Goal: Information Seeking & Learning: Learn about a topic

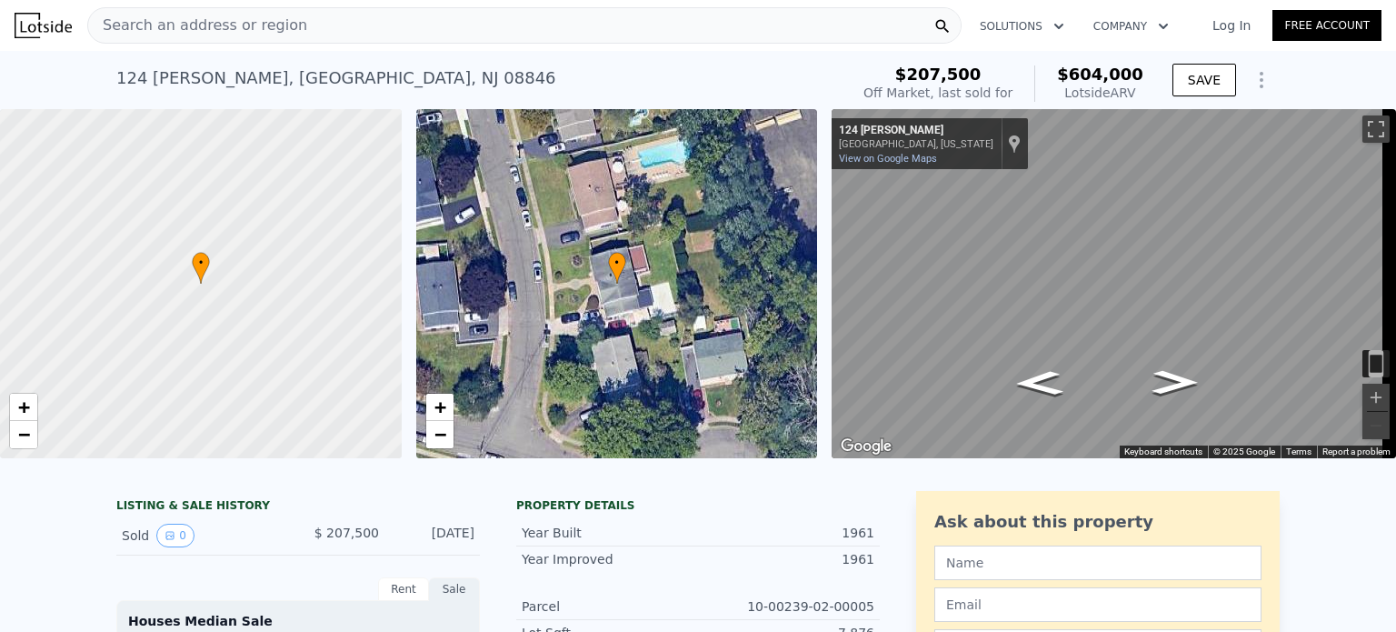
click at [1250, 74] on icon "Show Options" at bounding box center [1261, 80] width 22 height 22
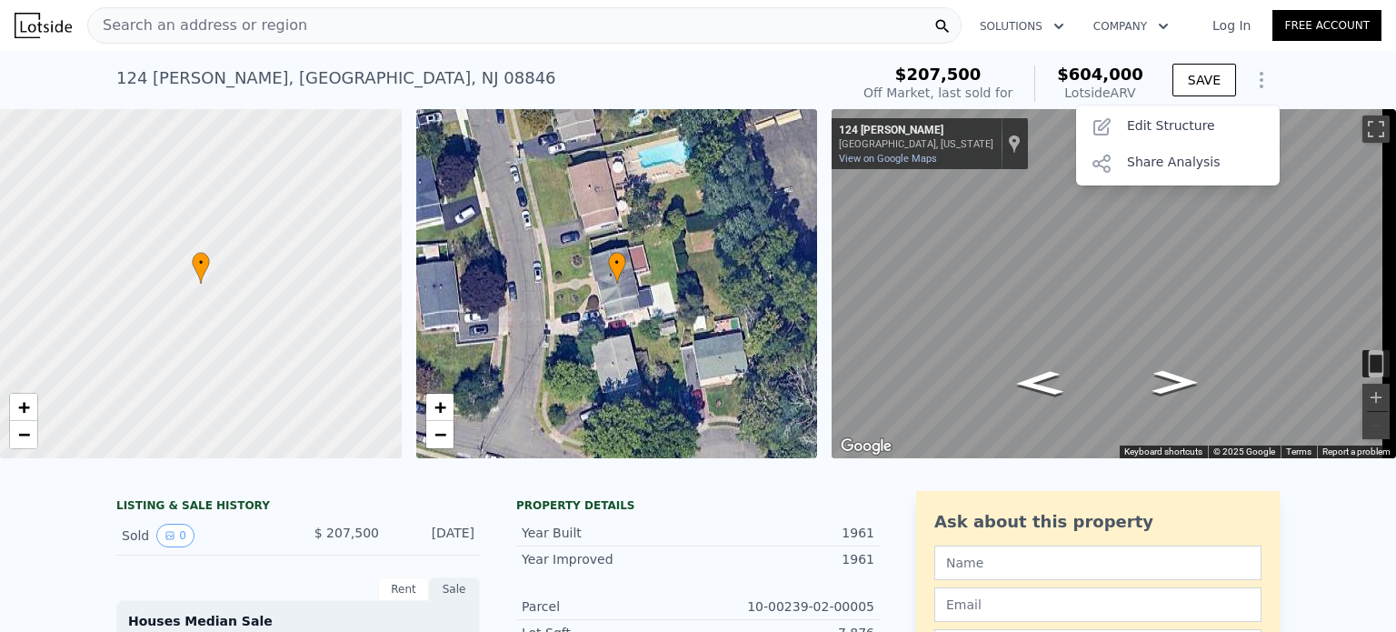
click at [1284, 81] on div "[STREET_ADDRESS][PERSON_NAME] Sold [DATE] for $207,500 (~ARV $604k ) $207,500 O…" at bounding box center [698, 80] width 1396 height 58
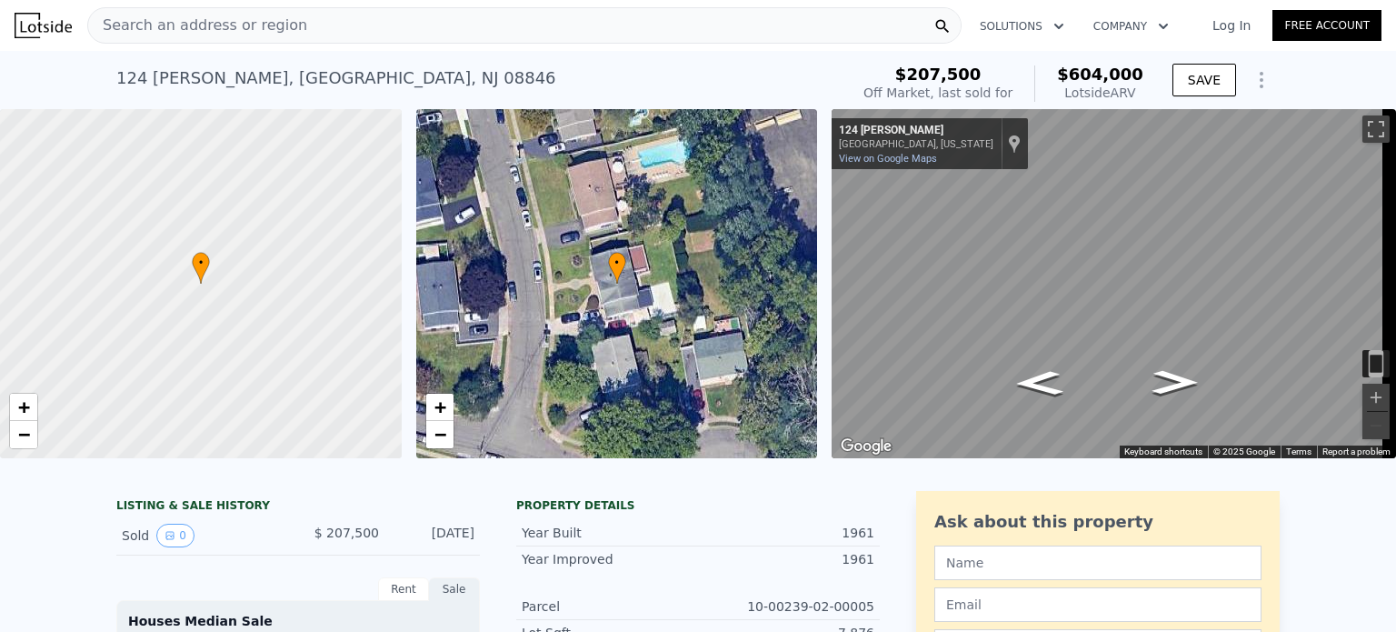
click at [1289, 64] on div "[STREET_ADDRESS][PERSON_NAME] Sold [DATE] for $207,500 (~ARV $604k ) $207,500 O…" at bounding box center [698, 80] width 1396 height 58
click at [1285, 68] on div "[STREET_ADDRESS][PERSON_NAME] Sold [DATE] for $207,500 (~ARV $604k ) $207,500 O…" at bounding box center [698, 80] width 1396 height 58
click at [1199, 80] on button "SAVE" at bounding box center [1204, 80] width 64 height 33
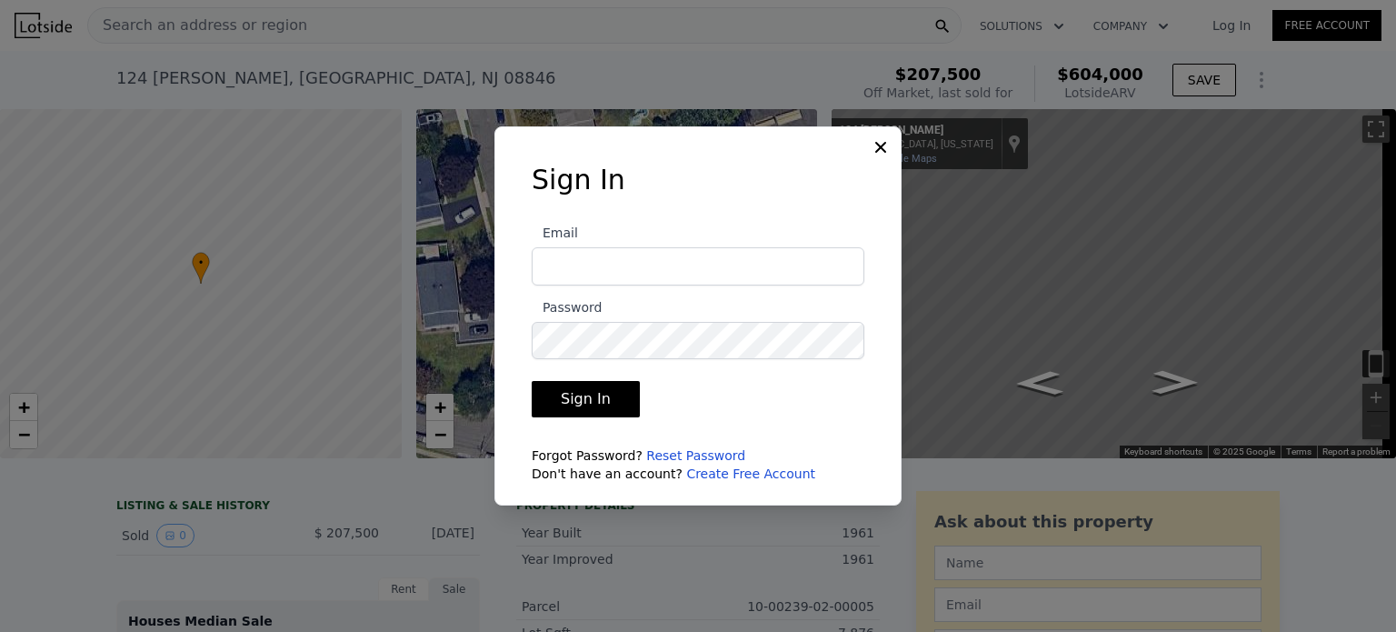
click at [878, 148] on icon at bounding box center [880, 147] width 18 height 18
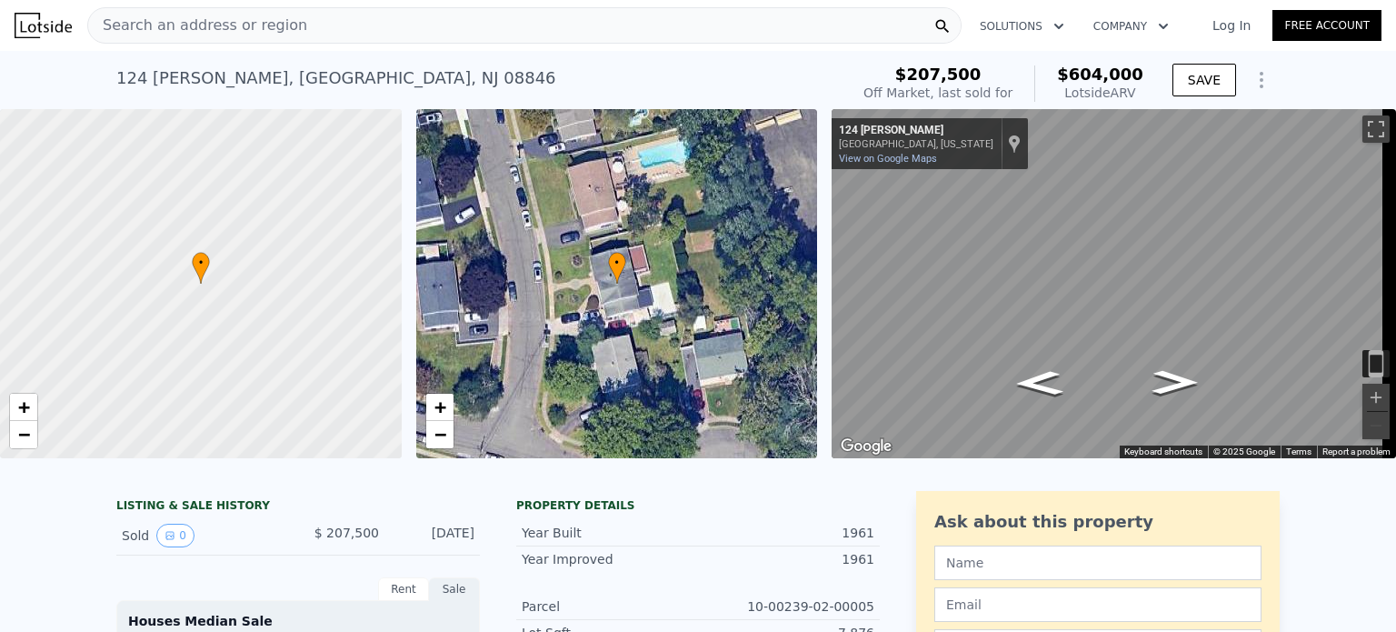
click at [1260, 80] on icon "Show Options" at bounding box center [1261, 80] width 2 height 15
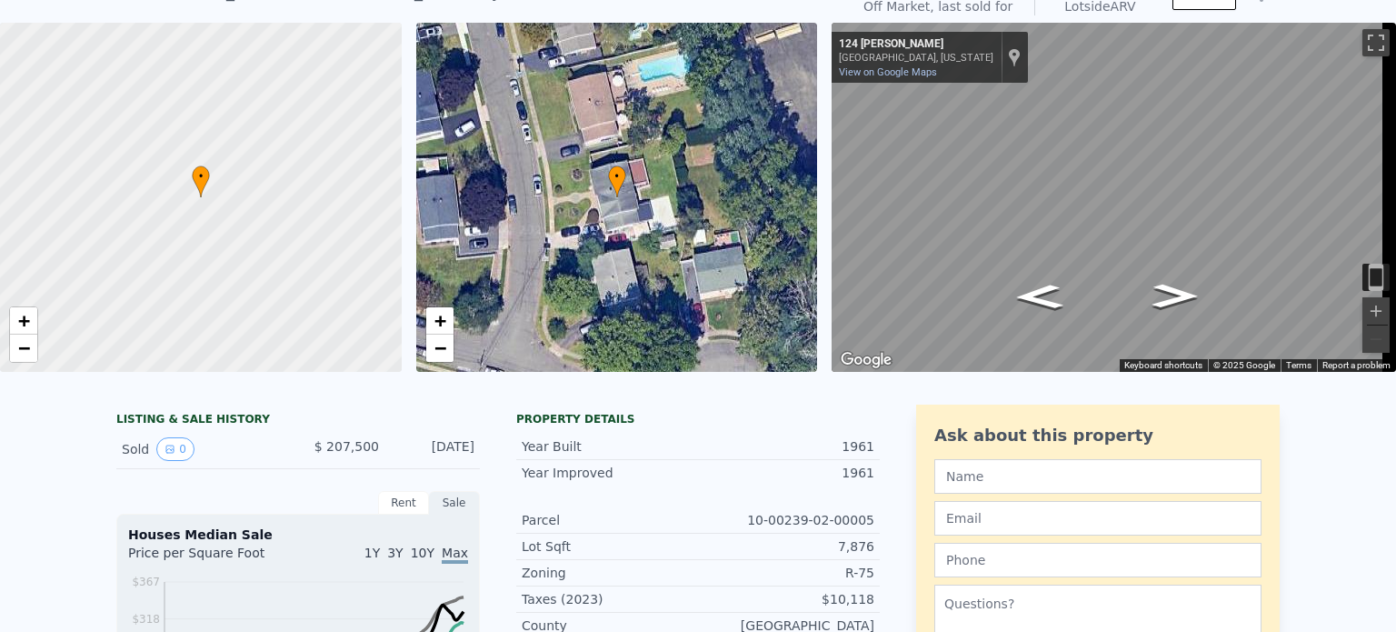
scroll to position [51, 0]
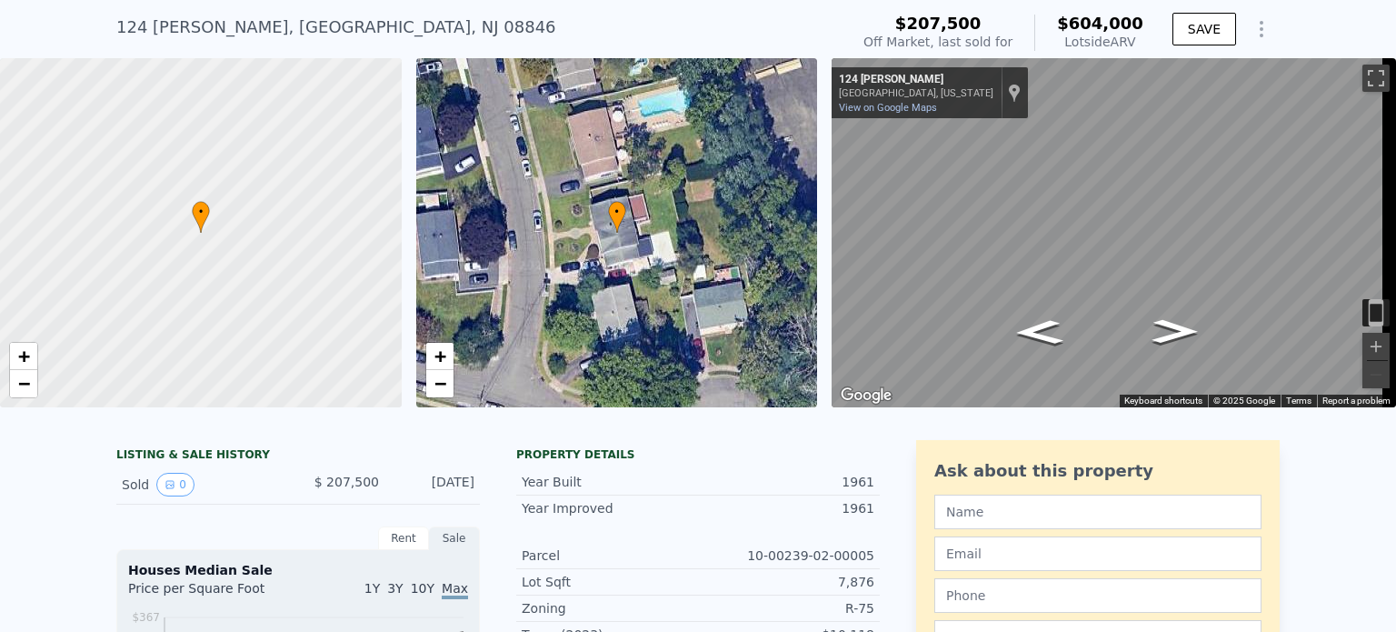
click at [1250, 28] on icon "Show Options" at bounding box center [1261, 29] width 22 height 22
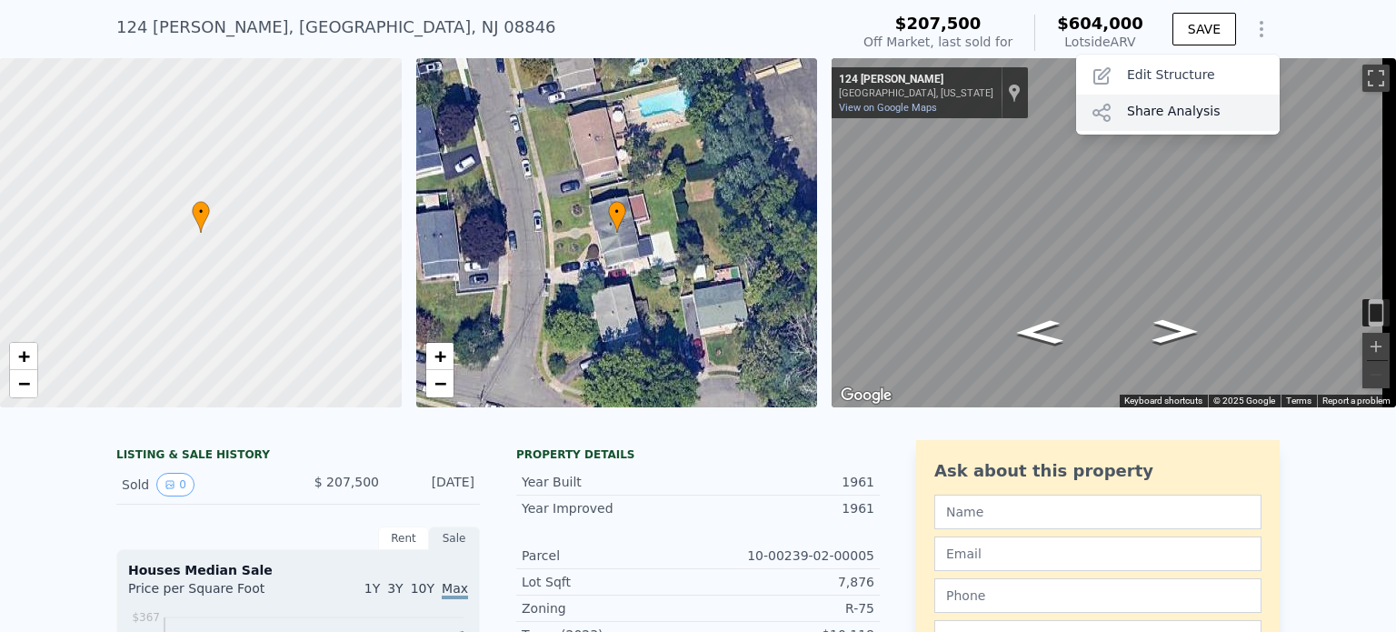
click at [1190, 107] on div "Share Analysis" at bounding box center [1178, 113] width 204 height 36
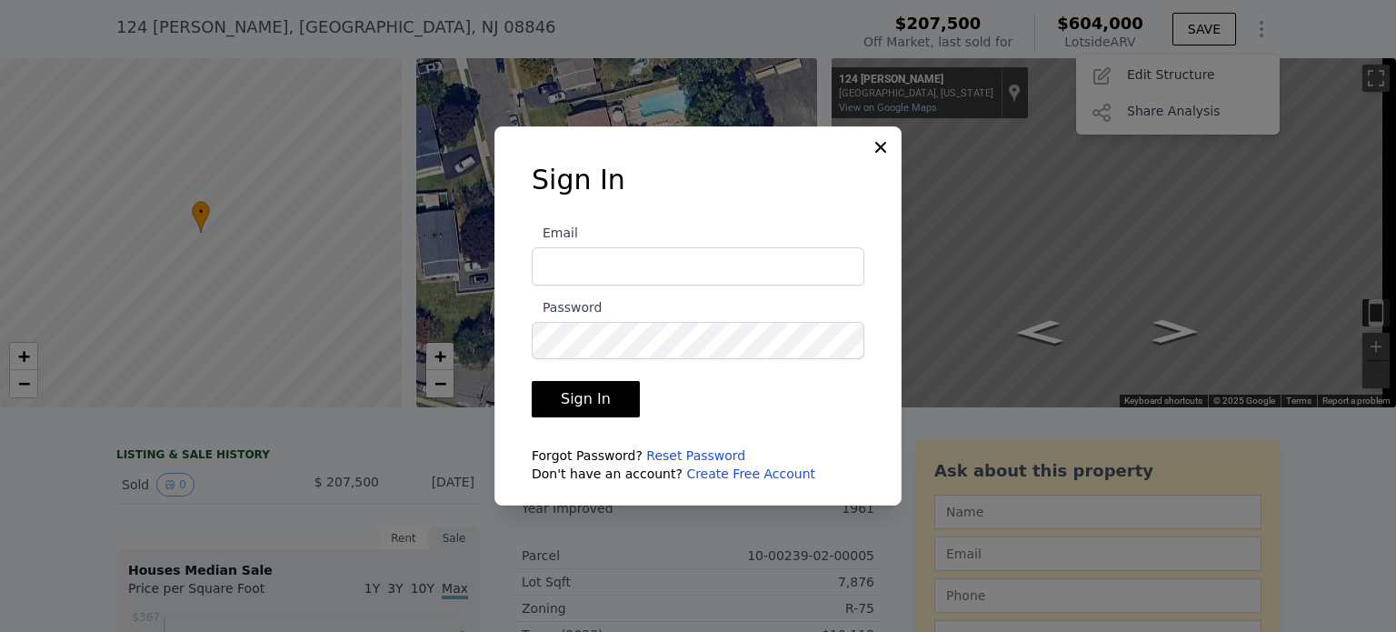
click at [875, 139] on icon at bounding box center [880, 147] width 18 height 18
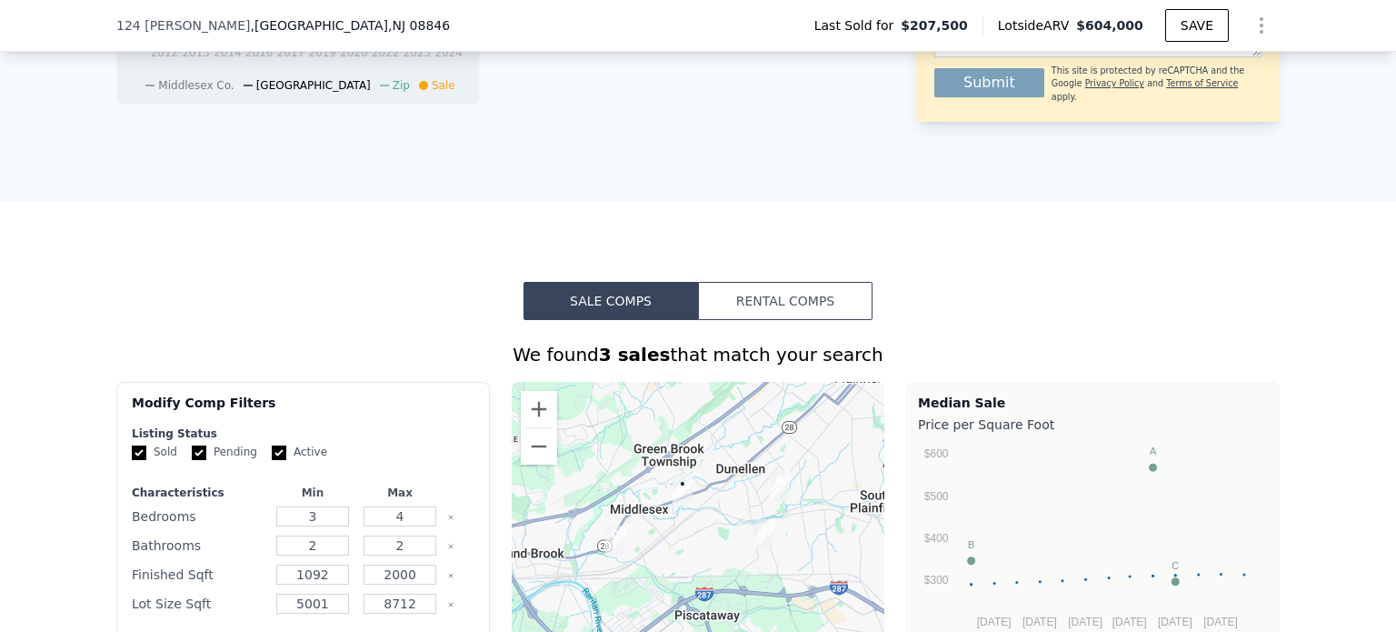
scroll to position [818, 0]
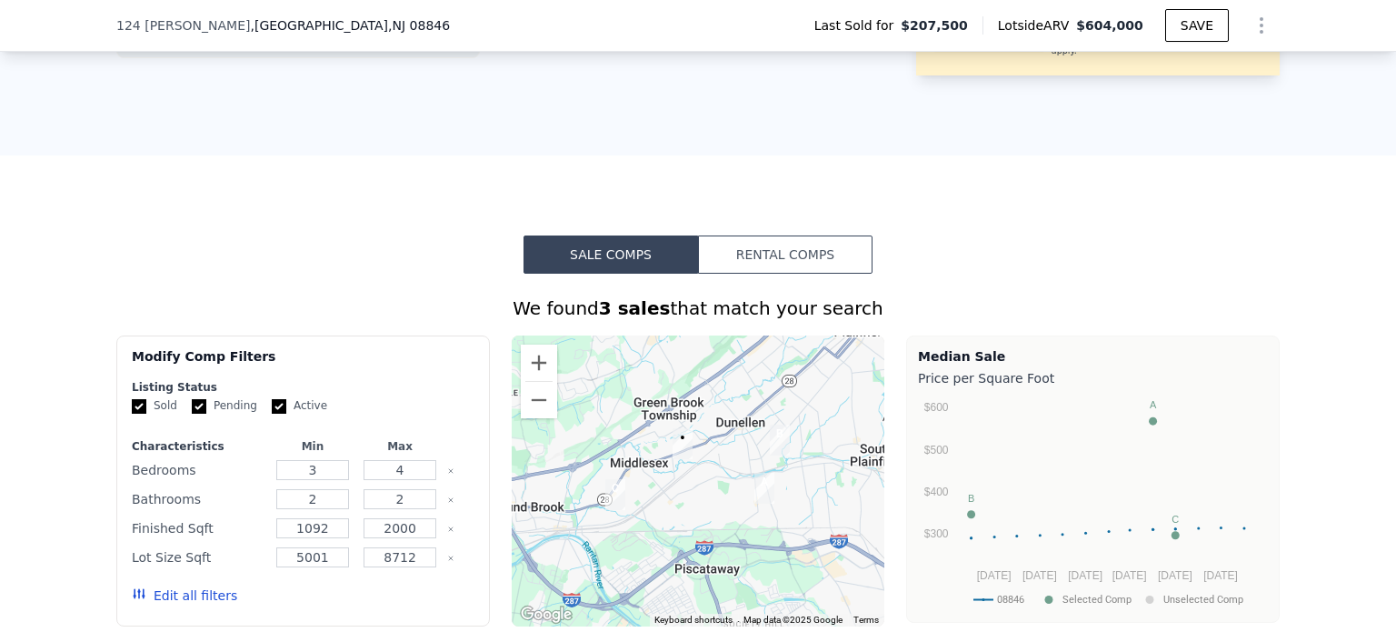
scroll to position [868, 0]
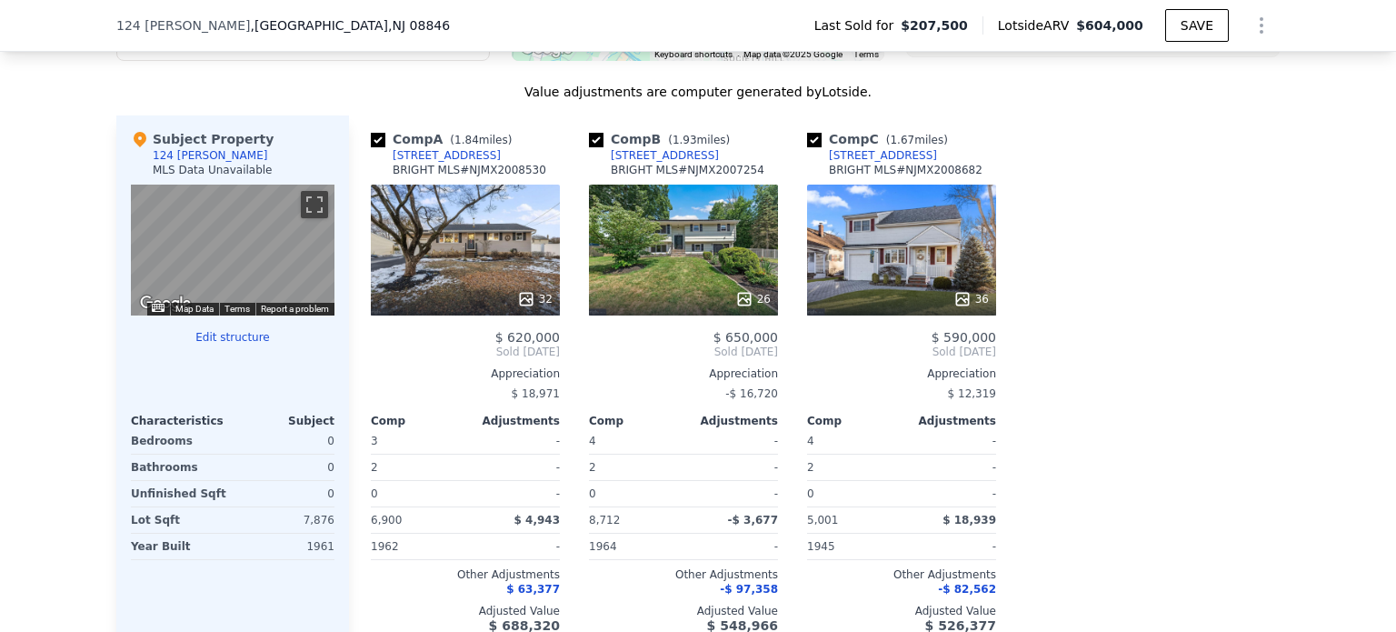
scroll to position [1426, 0]
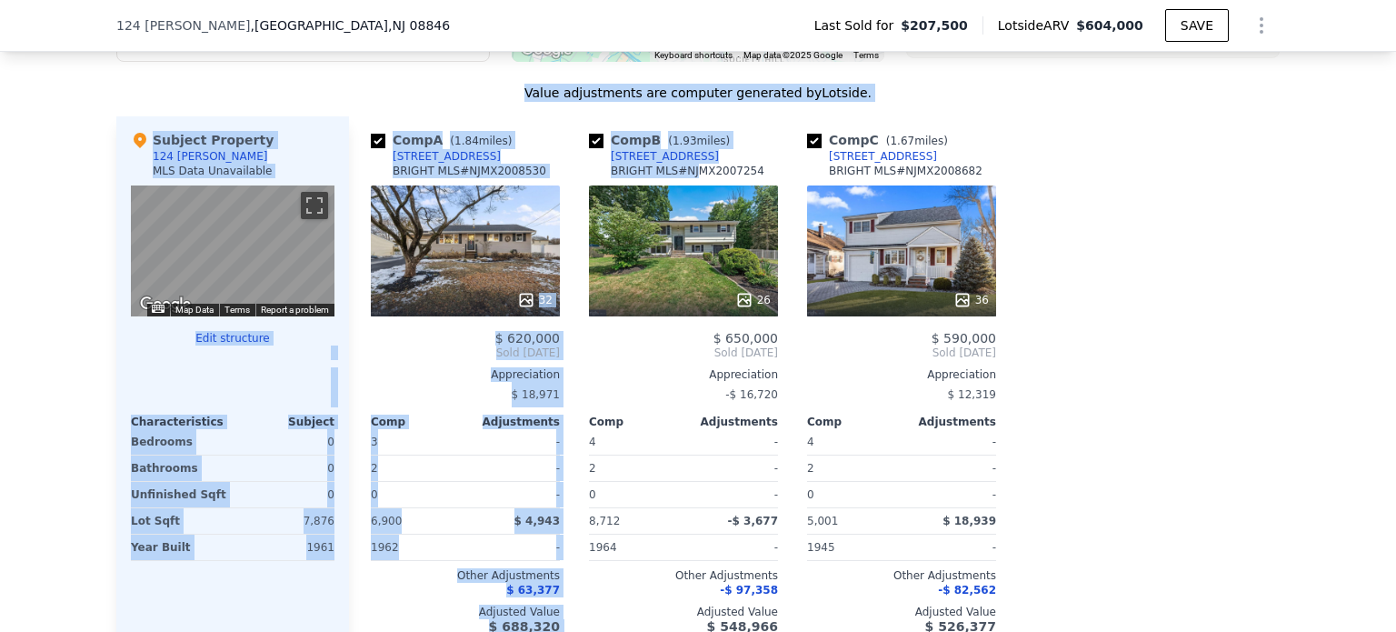
drag, startPoint x: 90, startPoint y: 99, endPoint x: 691, endPoint y: 177, distance: 605.7
click at [691, 177] on div "We found 3 sales that match your search Filters Map Prices Modify Comp Filters …" at bounding box center [698, 194] width 1396 height 971
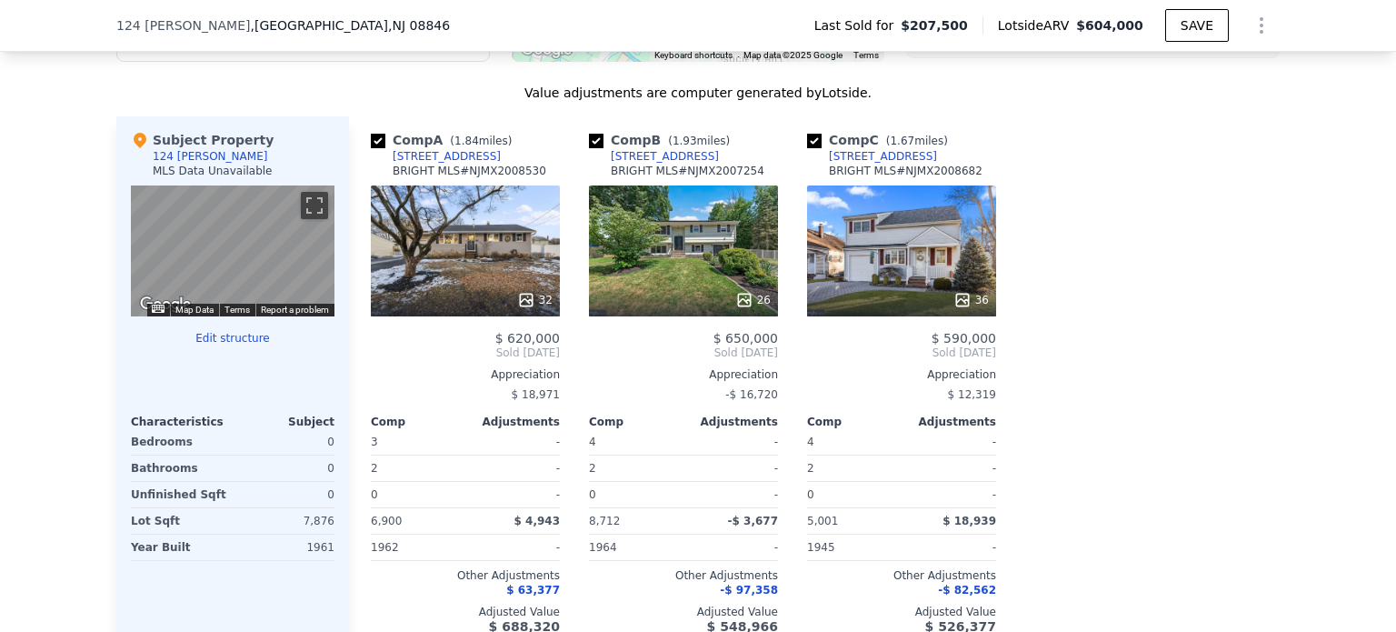
click at [1055, 241] on div "Comp A ( 1.84 miles) [STREET_ADDRESS][GEOGRAPHIC_DATA] # NJMX2008530 32 $ 620,0…" at bounding box center [814, 382] width 930 height 532
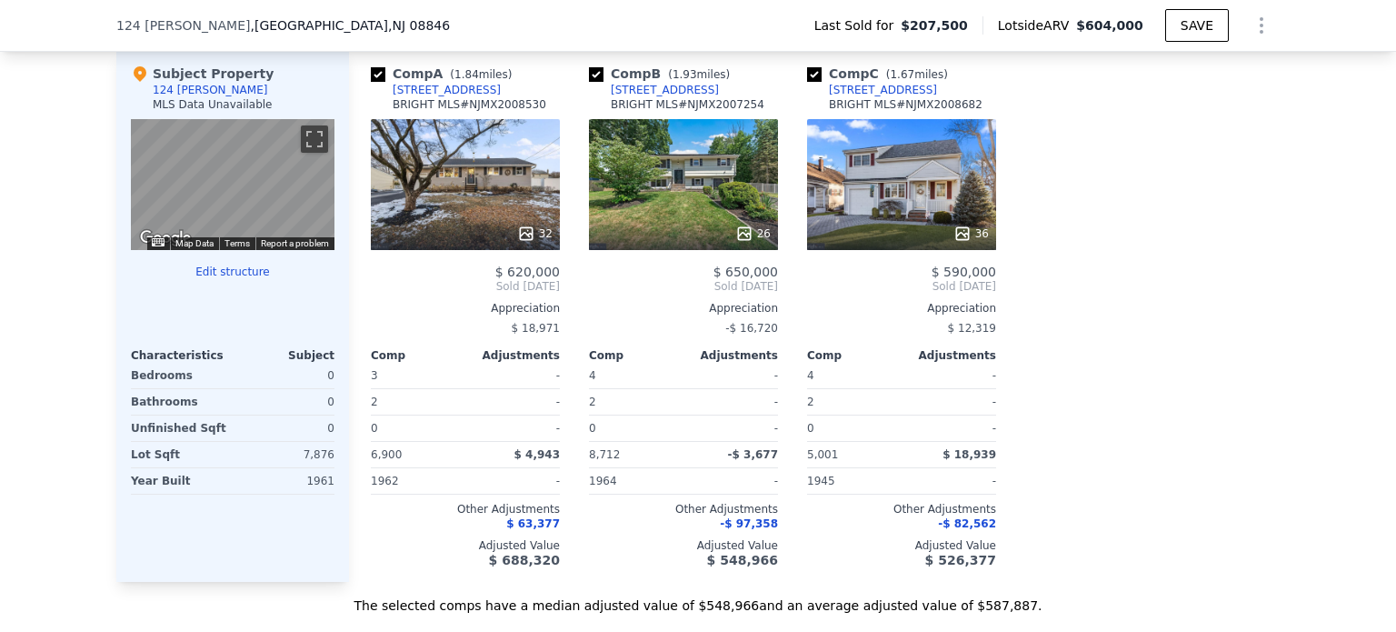
scroll to position [1495, 0]
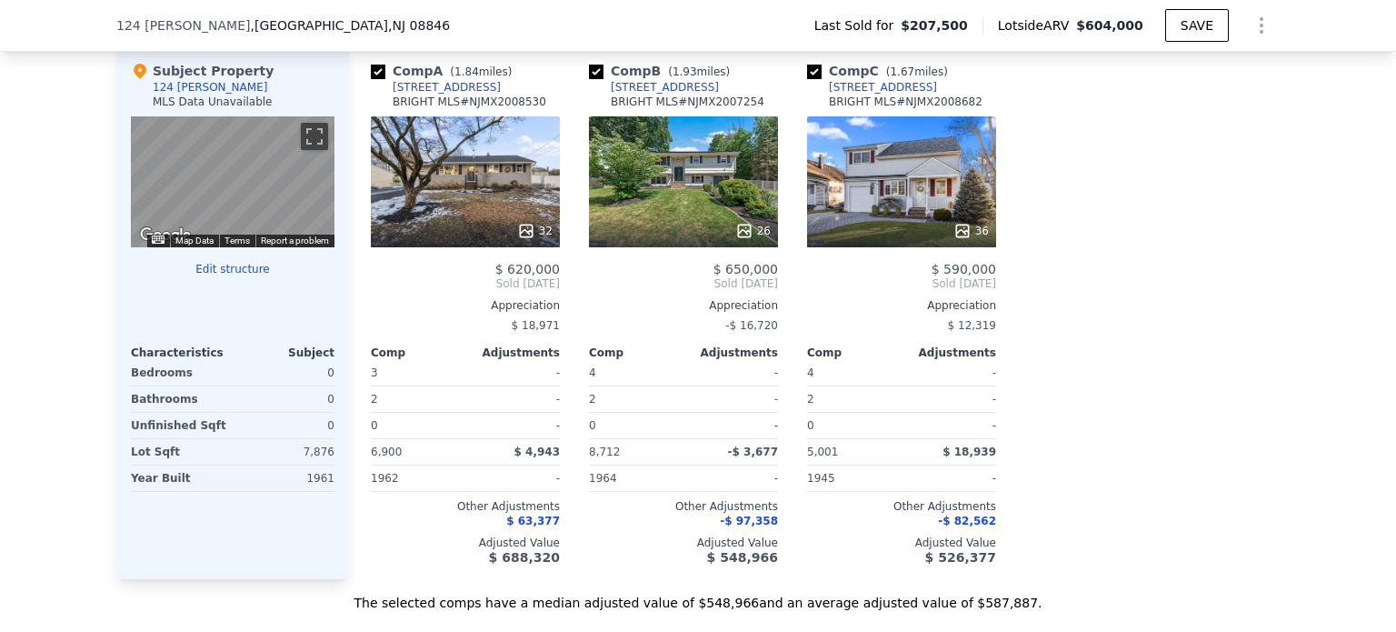
click at [1288, 393] on div "We found 3 sales that match your search Filters Map Prices Modify Comp Filters …" at bounding box center [698, 125] width 1396 height 971
